Goal: Task Accomplishment & Management: Use online tool/utility

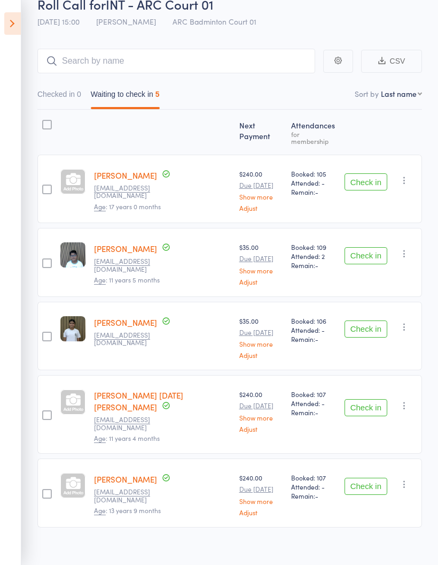
click at [374, 403] on button "Check in" at bounding box center [366, 407] width 43 height 17
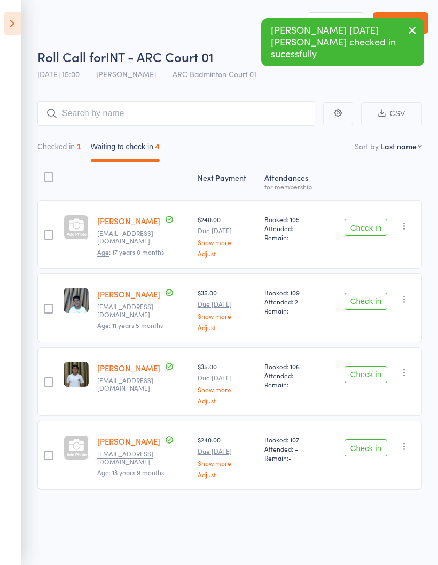
click at [57, 141] on button "Checked in 1" at bounding box center [59, 149] width 44 height 25
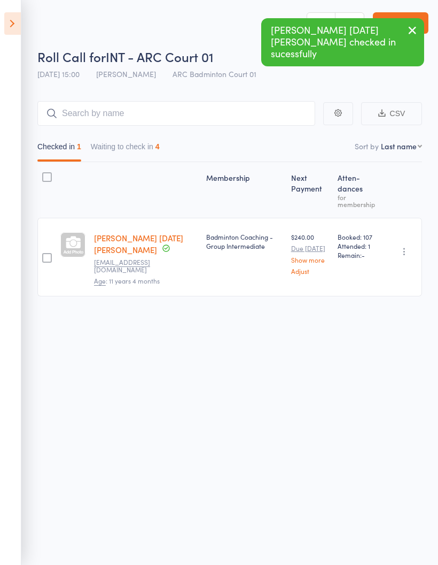
click at [111, 141] on button "Waiting to check in 4" at bounding box center [125, 149] width 69 height 25
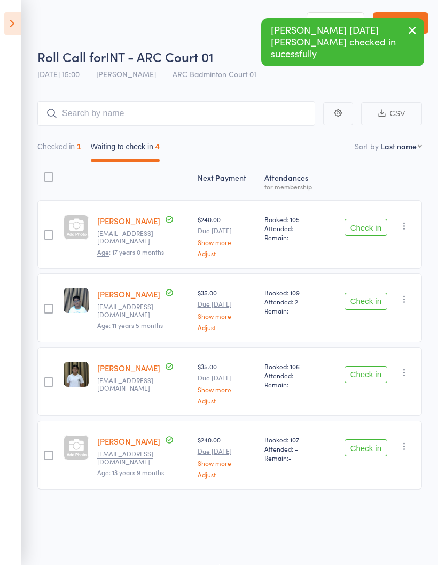
click at [61, 139] on button "Checked in 1" at bounding box center [59, 149] width 44 height 25
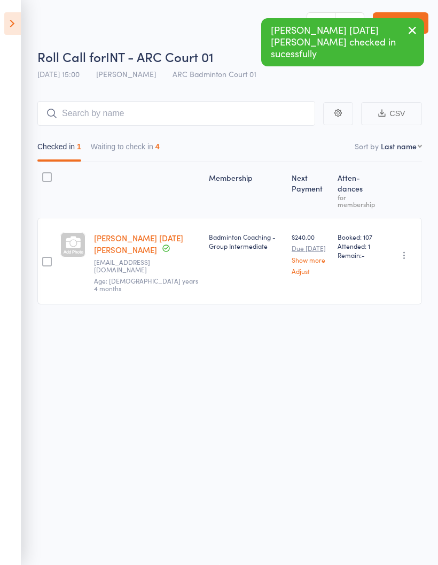
click at [119, 151] on button "Waiting to check in 4" at bounding box center [125, 149] width 69 height 25
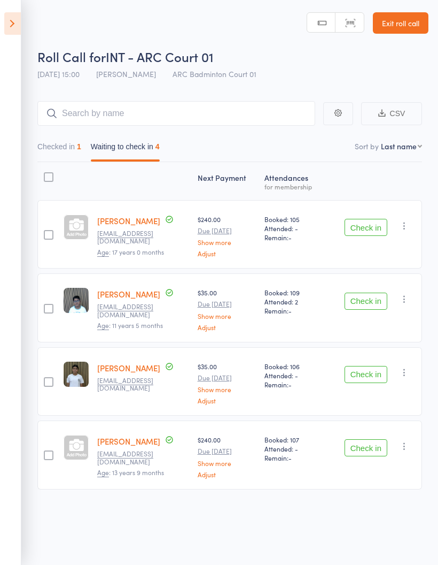
click at [49, 137] on button "Checked in 1" at bounding box center [59, 149] width 44 height 25
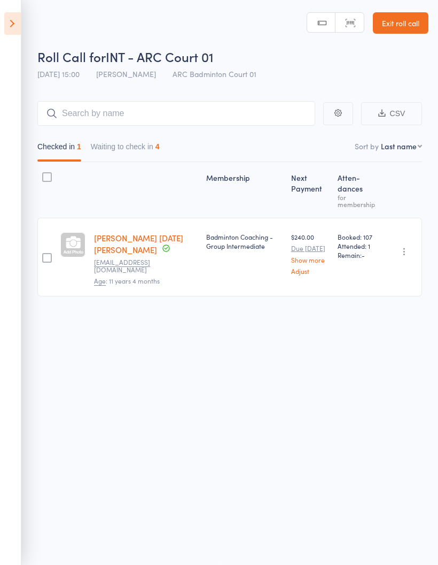
click at [123, 137] on button "Waiting to check in 4" at bounding box center [125, 149] width 69 height 25
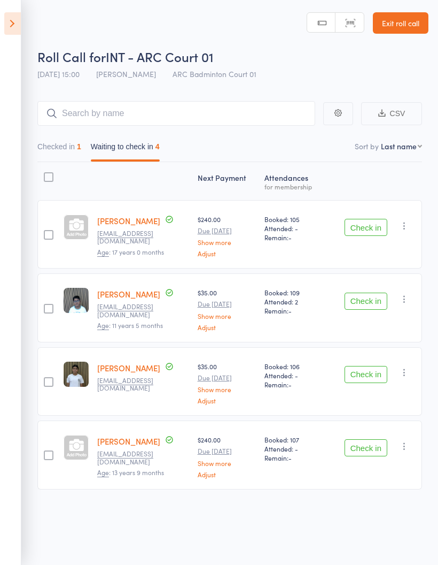
click at [66, 141] on button "Checked in 1" at bounding box center [59, 149] width 44 height 25
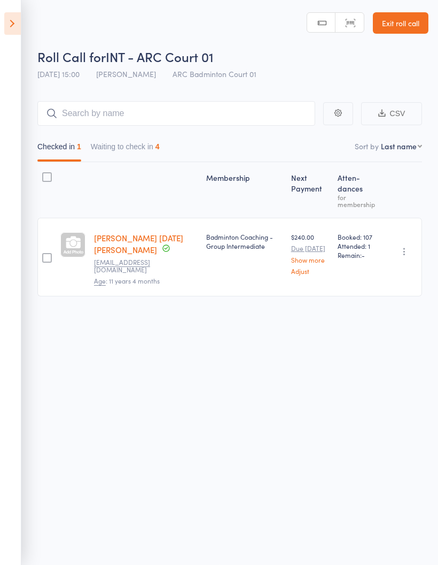
scroll to position [0, 0]
click at [5, 20] on icon at bounding box center [12, 23] width 17 height 22
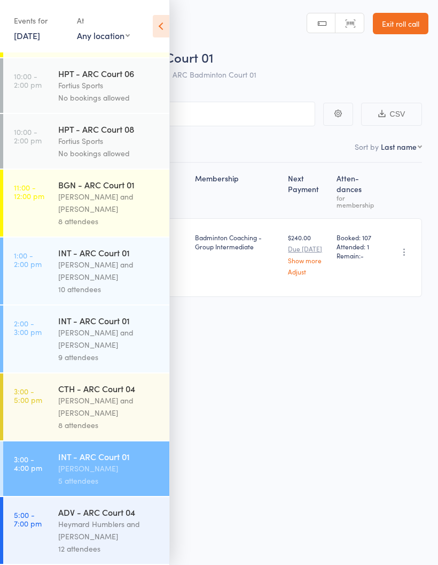
scroll to position [336, 0]
click at [86, 405] on div "[PERSON_NAME] and [PERSON_NAME]" at bounding box center [109, 406] width 102 height 25
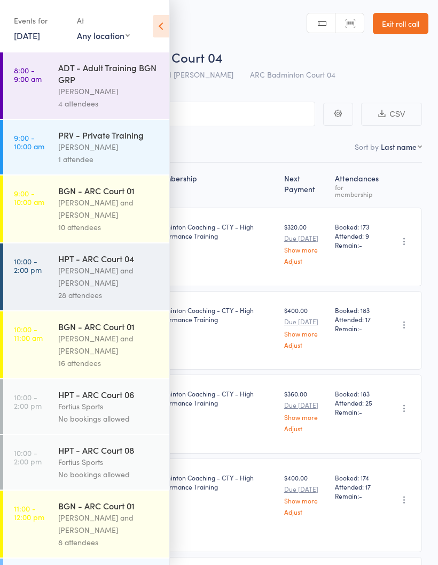
click at [165, 28] on icon at bounding box center [161, 26] width 17 height 22
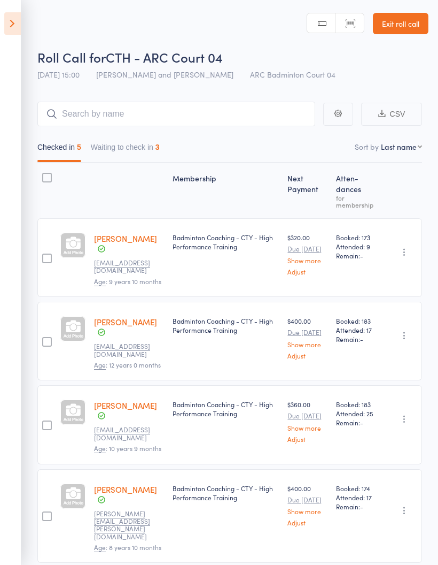
click at [126, 146] on button "Waiting to check in 3" at bounding box center [125, 149] width 69 height 25
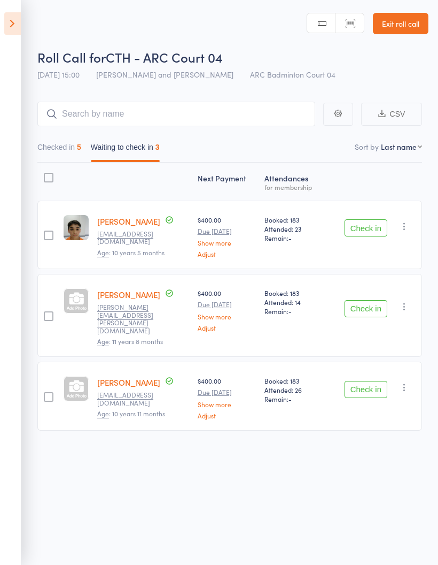
click at [69, 149] on button "Checked in 5" at bounding box center [59, 149] width 44 height 25
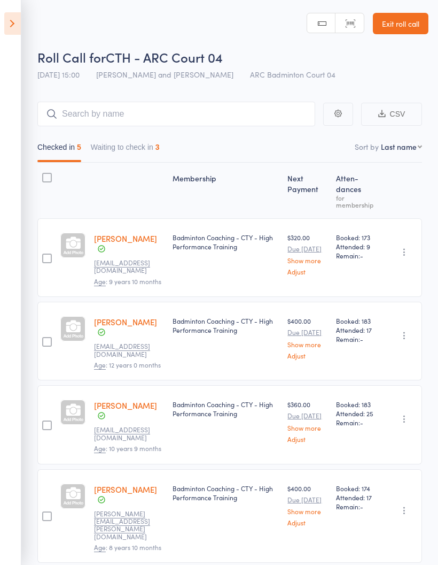
click at [124, 155] on button "Waiting to check in 3" at bounding box center [125, 149] width 69 height 25
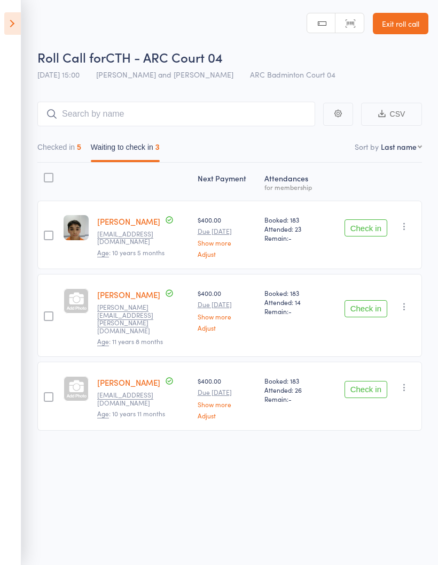
click at [14, 31] on icon at bounding box center [12, 23] width 17 height 22
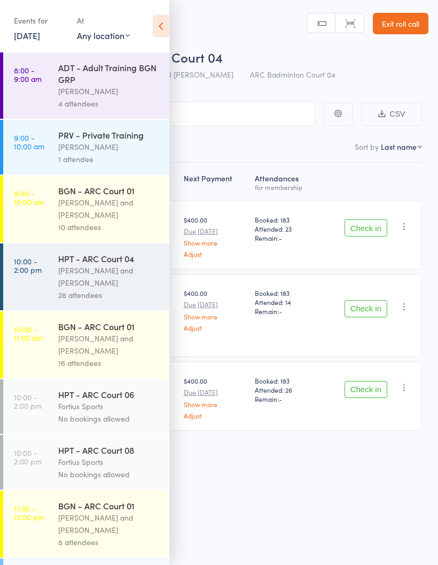
click at [161, 22] on icon at bounding box center [161, 26] width 17 height 22
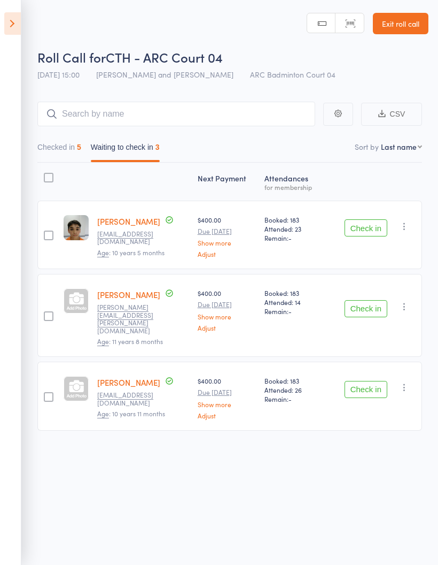
click at [83, 560] on div "Roll Call for CTH - ARC Court 04 [DATE] 15:00 [PERSON_NAME] and Heymard Humbler…" at bounding box center [219, 282] width 438 height 565
click at [37, 559] on div "Roll Call for CTH - ARC Court 04 [DATE] 15:00 [PERSON_NAME] and Heymard Humbler…" at bounding box center [219, 282] width 438 height 565
